Goal: Task Accomplishment & Management: Manage account settings

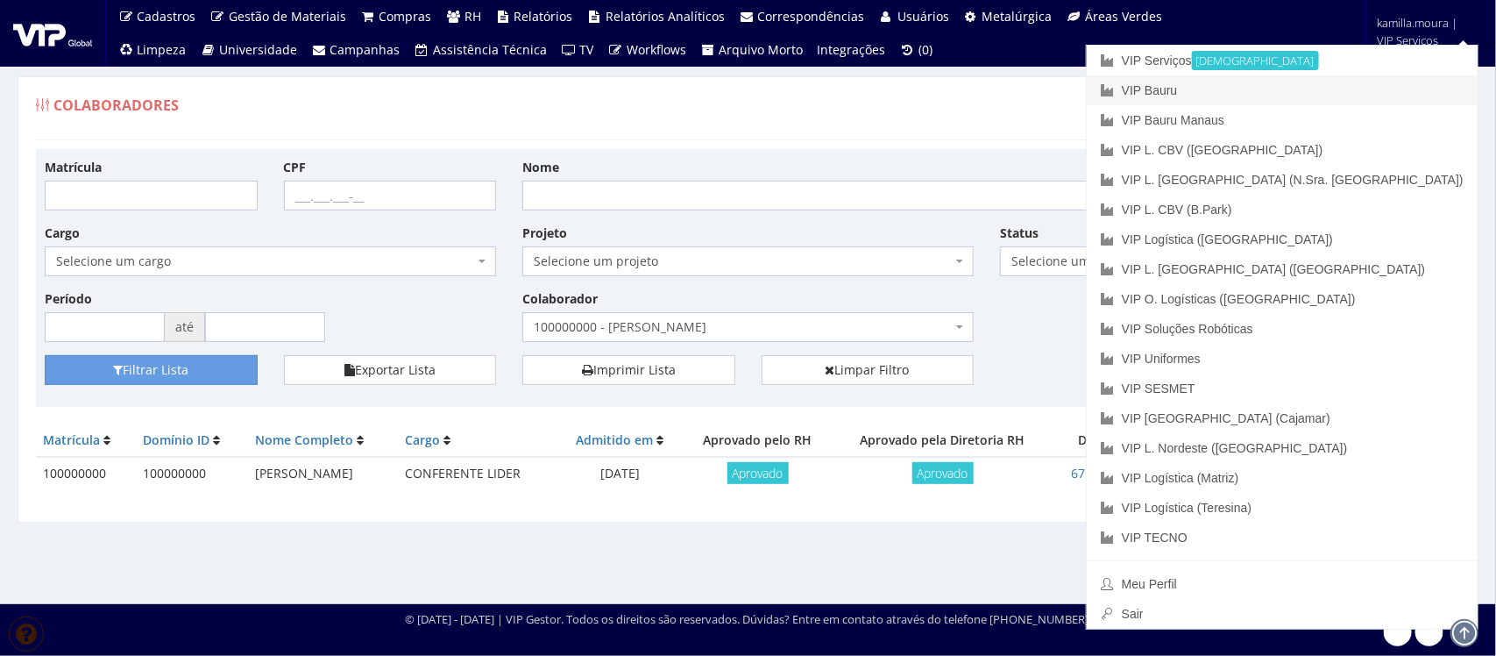
click at [1331, 95] on link "VIP Bauru" at bounding box center [1282, 90] width 391 height 30
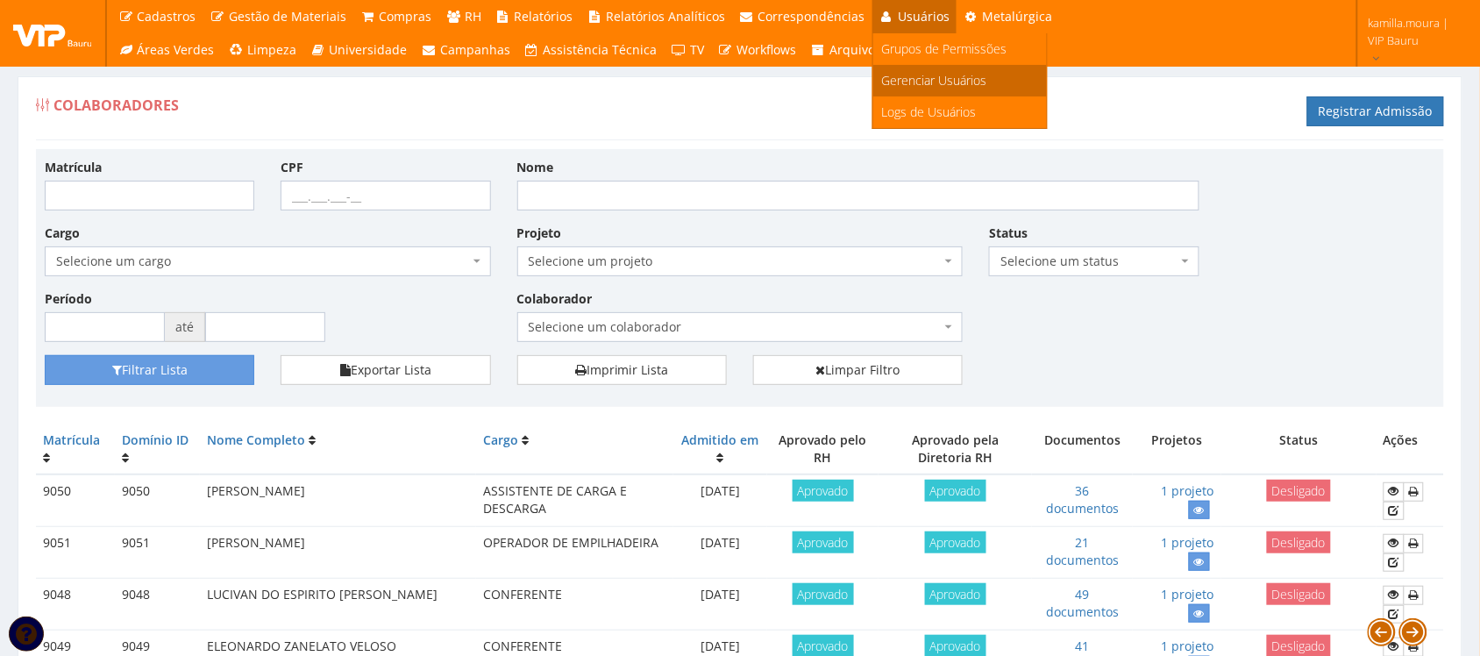
click at [892, 72] on span "Gerenciar Usuários" at bounding box center [934, 80] width 105 height 17
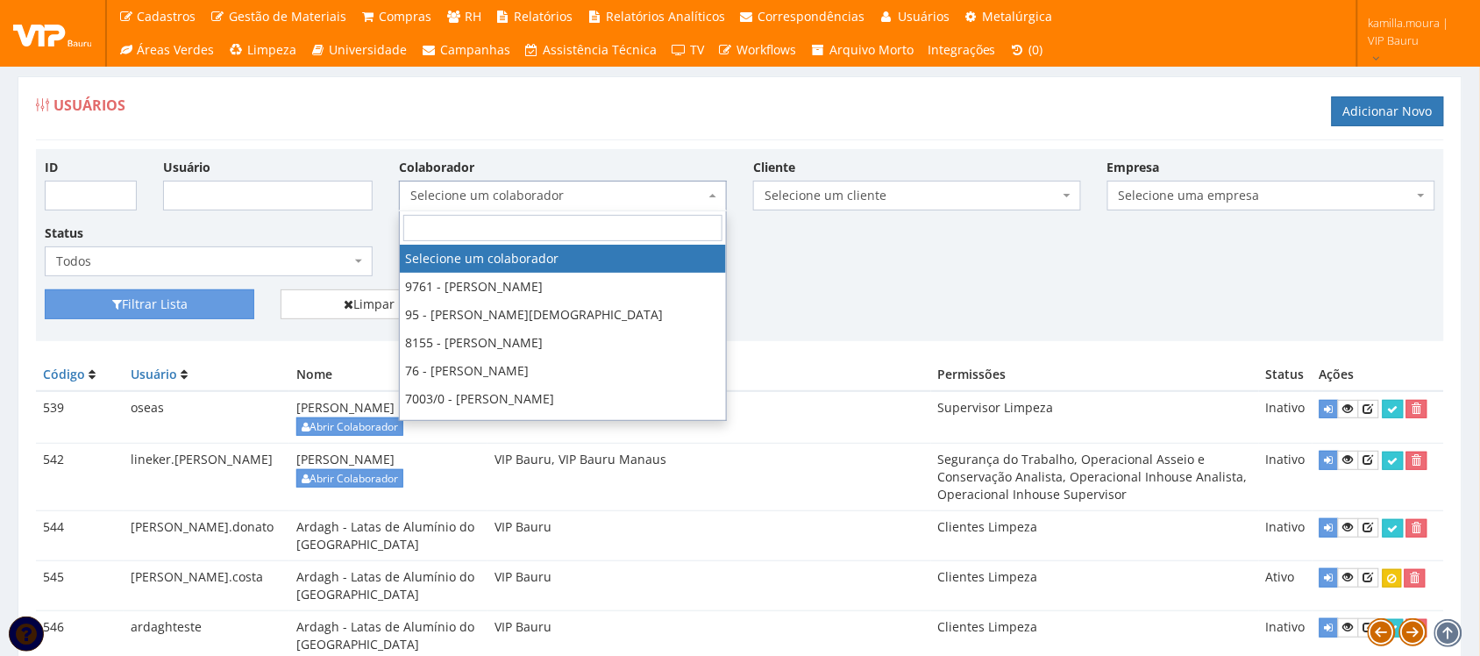
click at [536, 195] on span "Selecione um colaborador" at bounding box center [557, 196] width 295 height 18
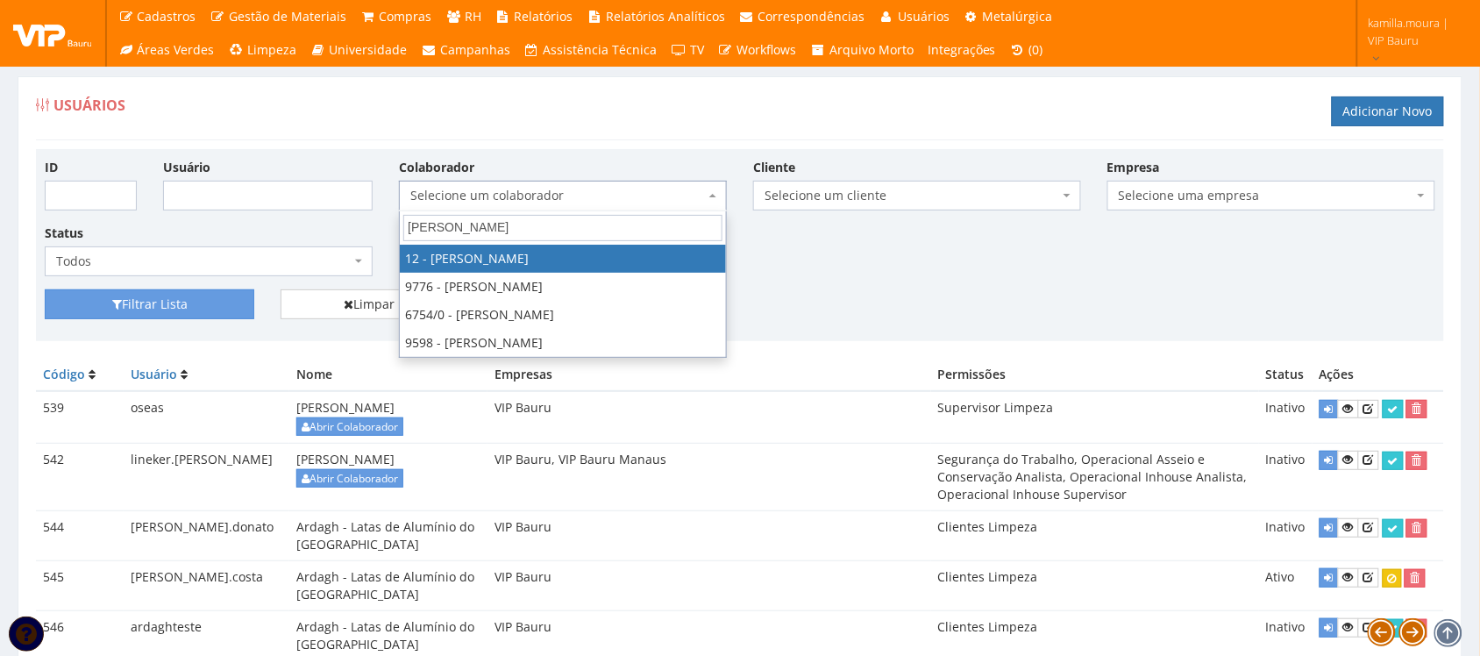
type input "danie"
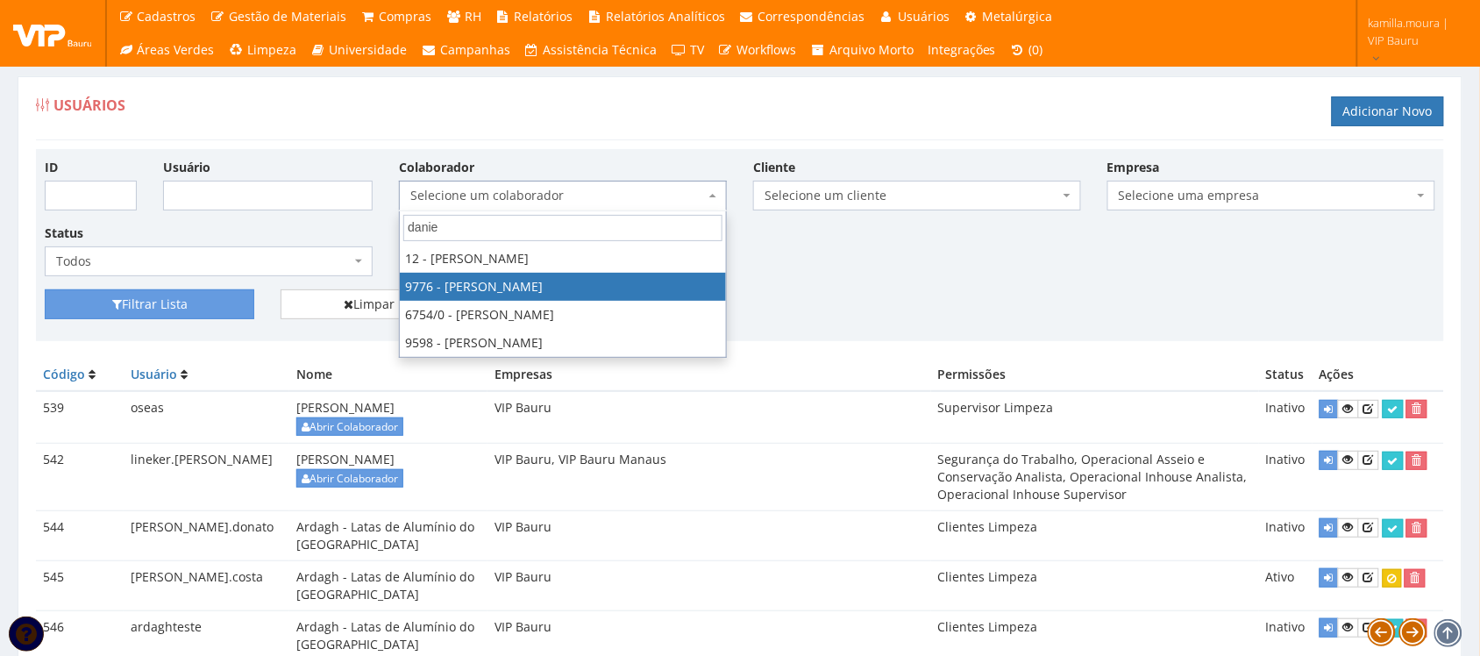
select select "4097"
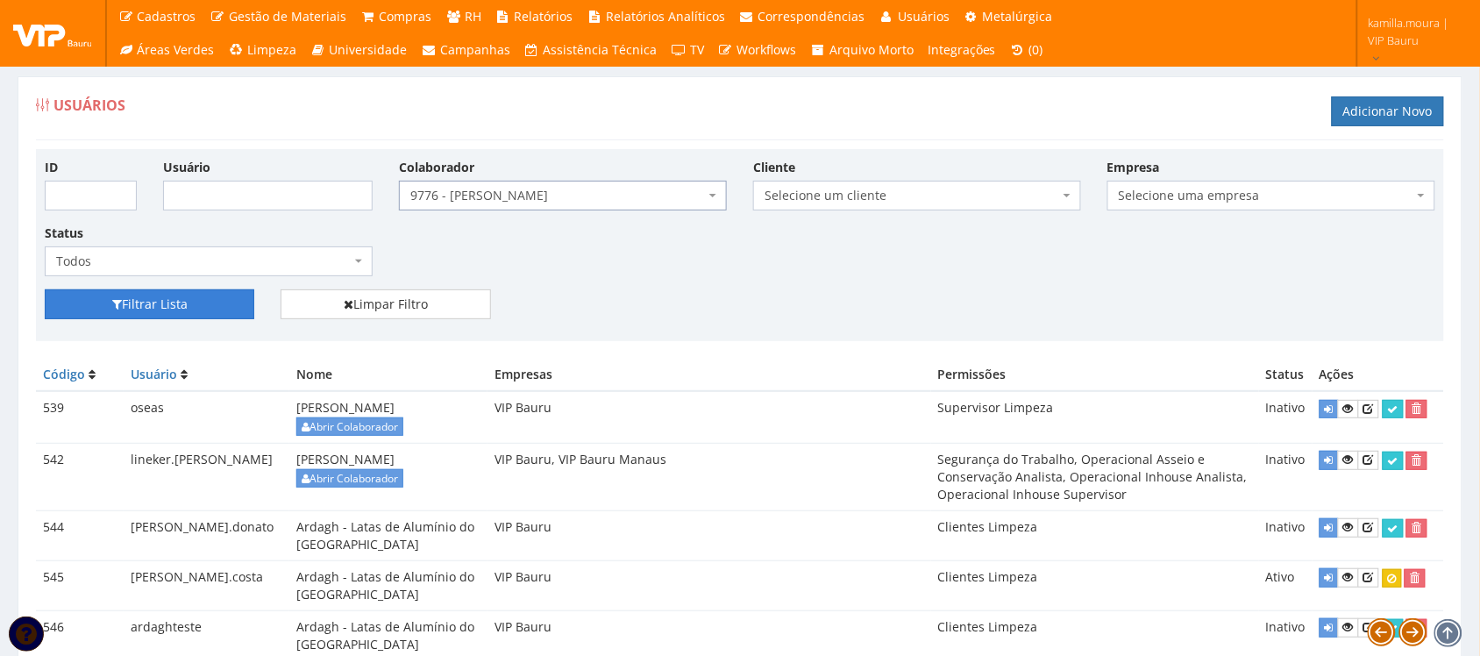
click at [186, 301] on button "Filtrar Lista" at bounding box center [150, 304] width 210 height 30
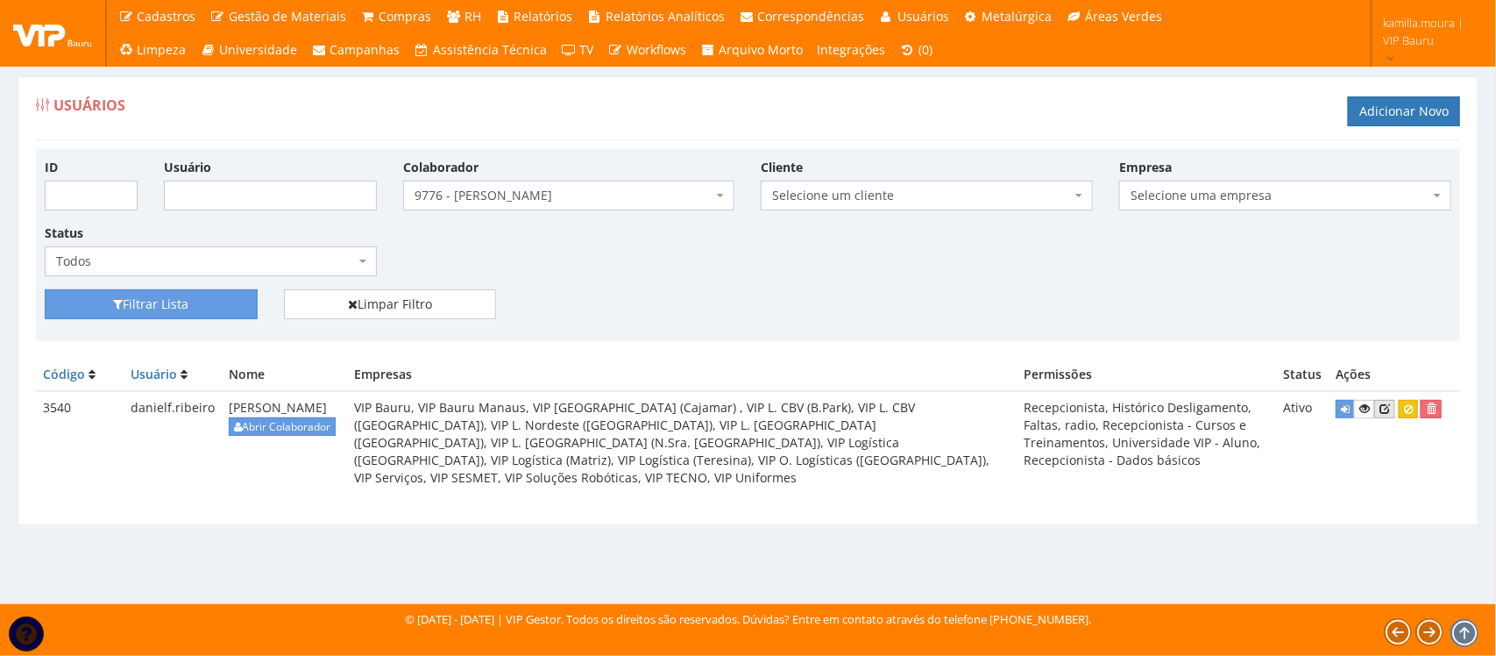
click at [1386, 414] on icon at bounding box center [1385, 408] width 11 height 12
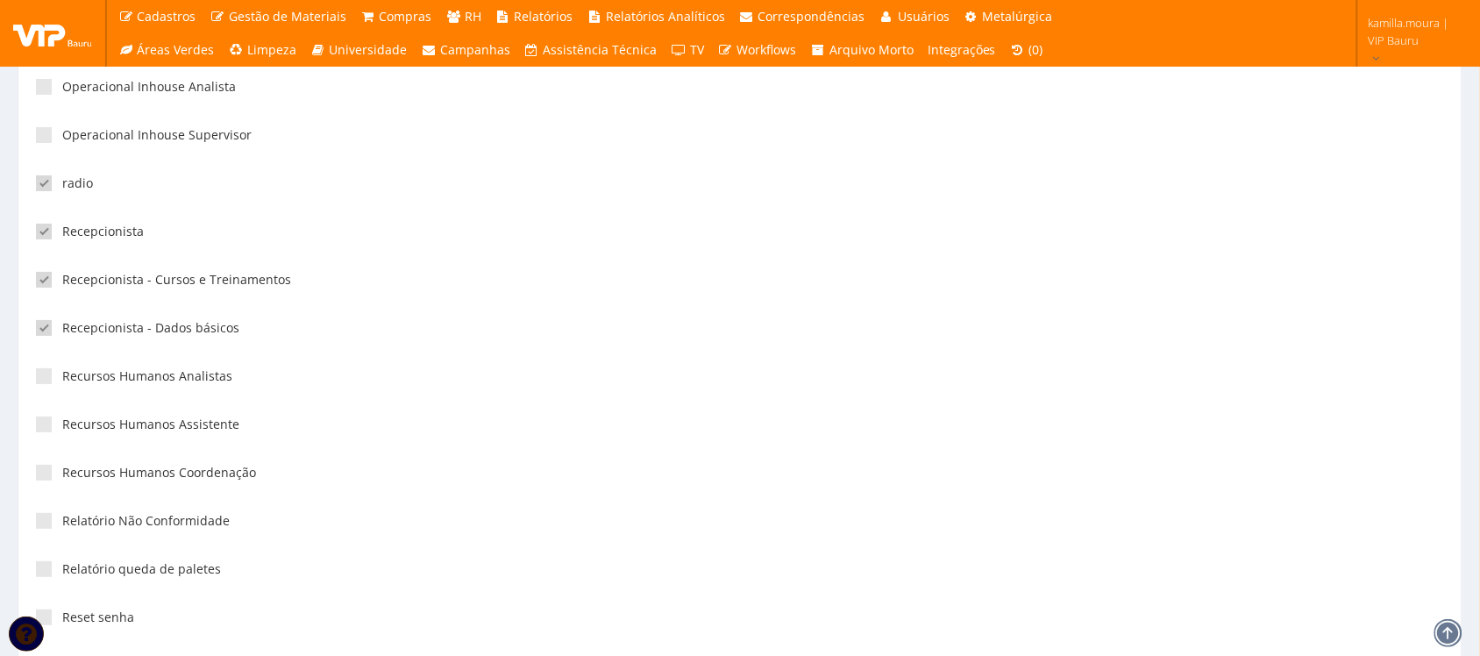
scroll to position [3945, 0]
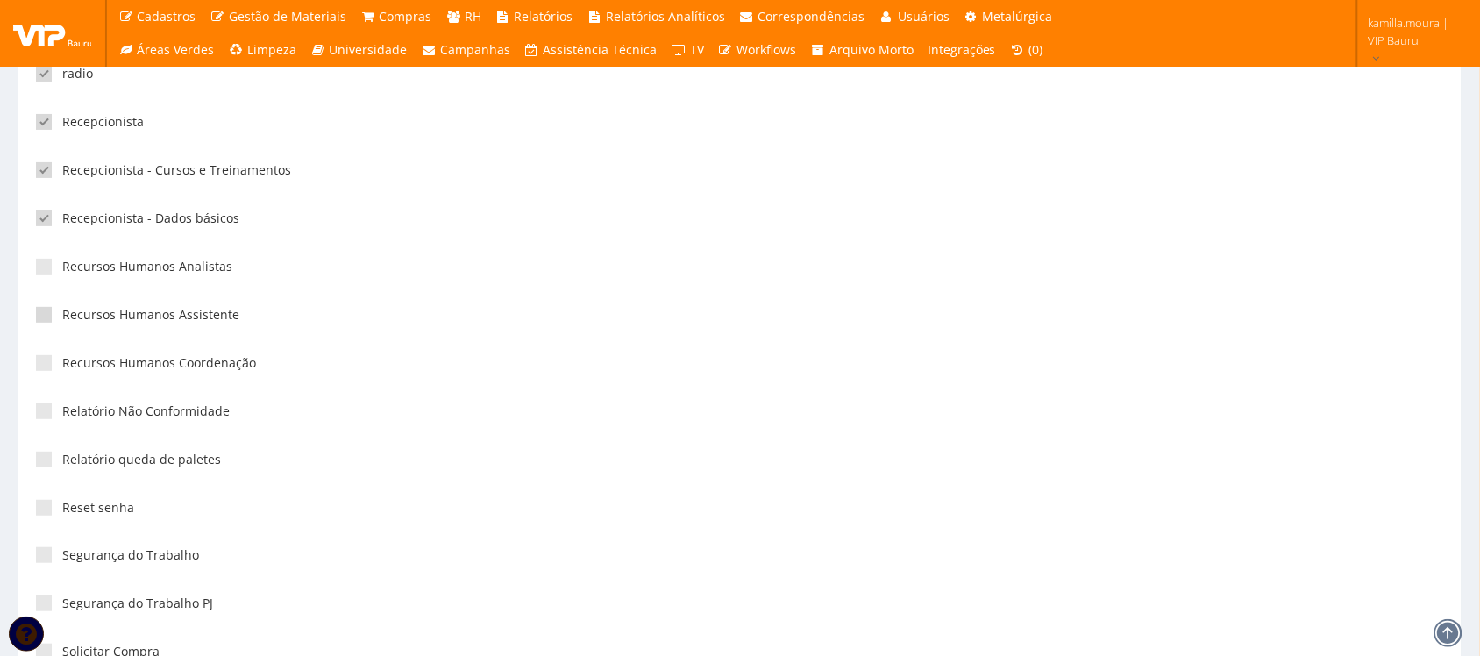
click at [37, 321] on span at bounding box center [44, 315] width 16 height 16
click at [62, 321] on input"] "Recursos Humanos Assistente" at bounding box center [67, 314] width 11 height 11
checkbox input"] "true"
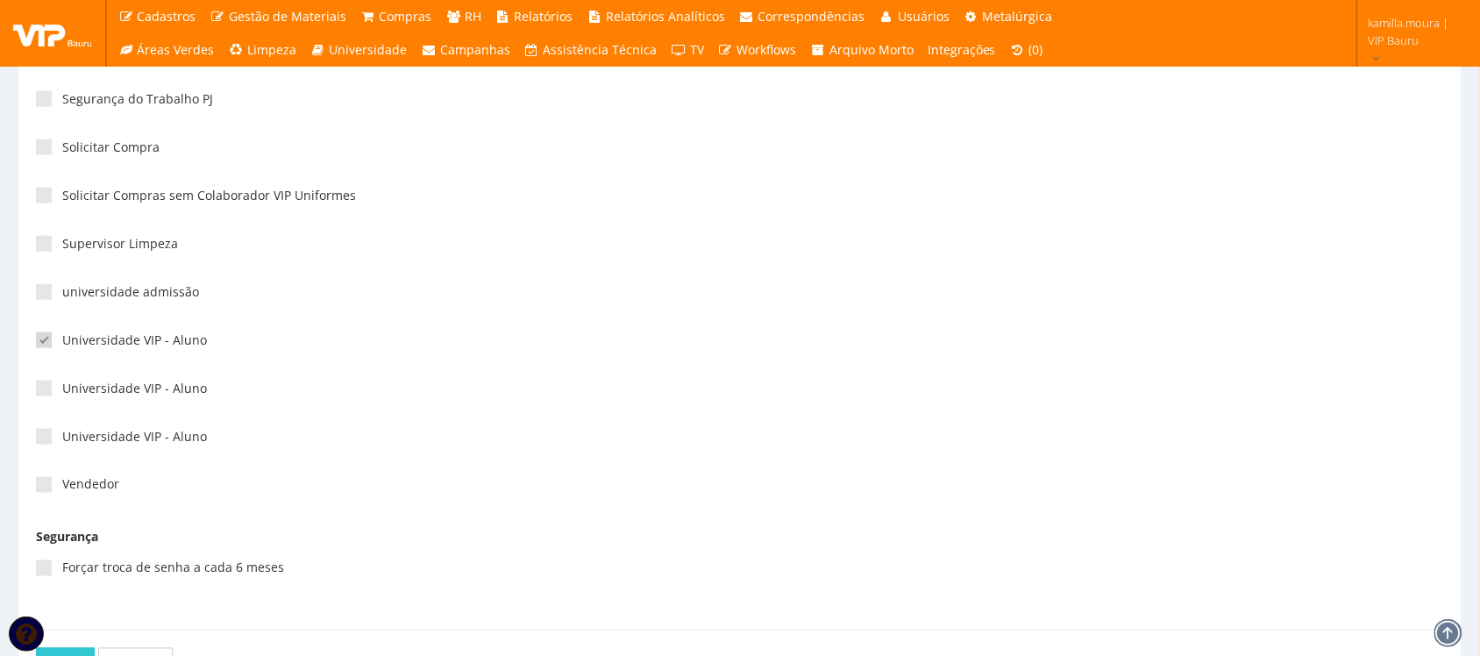
scroll to position [4578, 0]
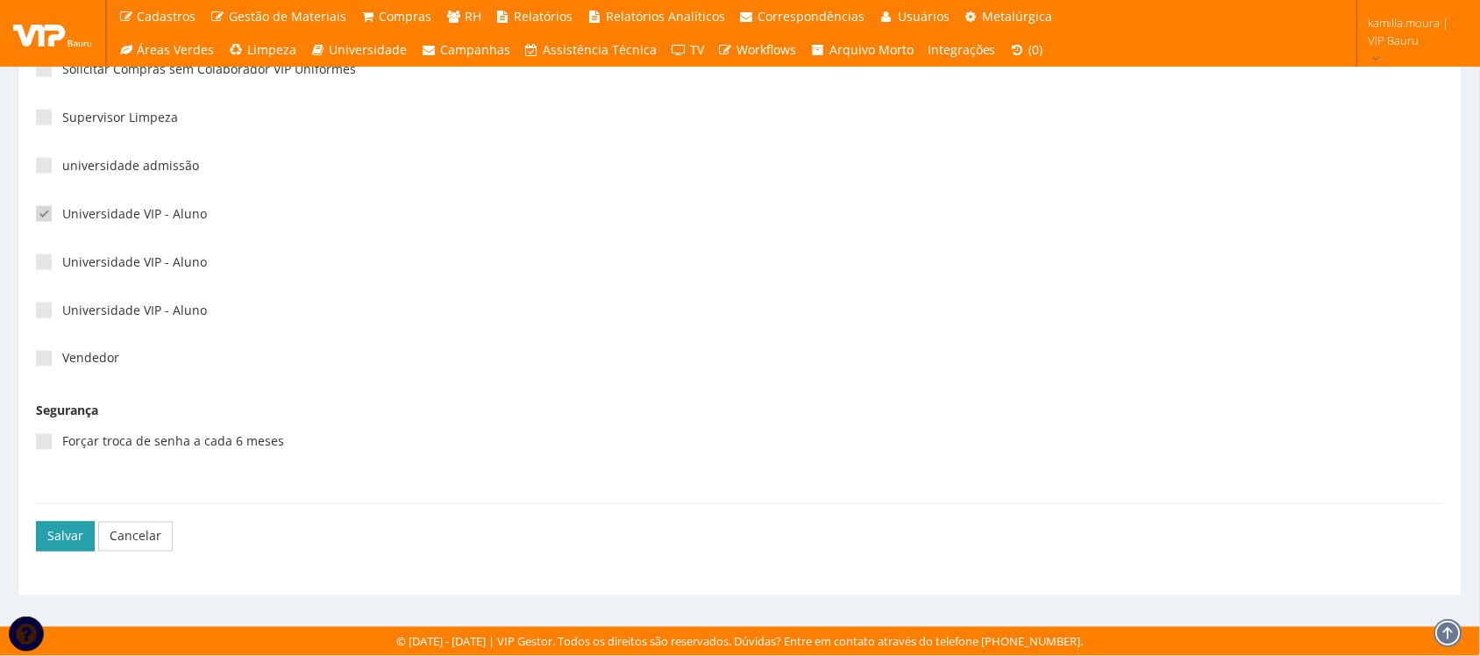
click at [55, 536] on button "Salvar" at bounding box center [65, 537] width 59 height 30
